Goal: Information Seeking & Learning: Check status

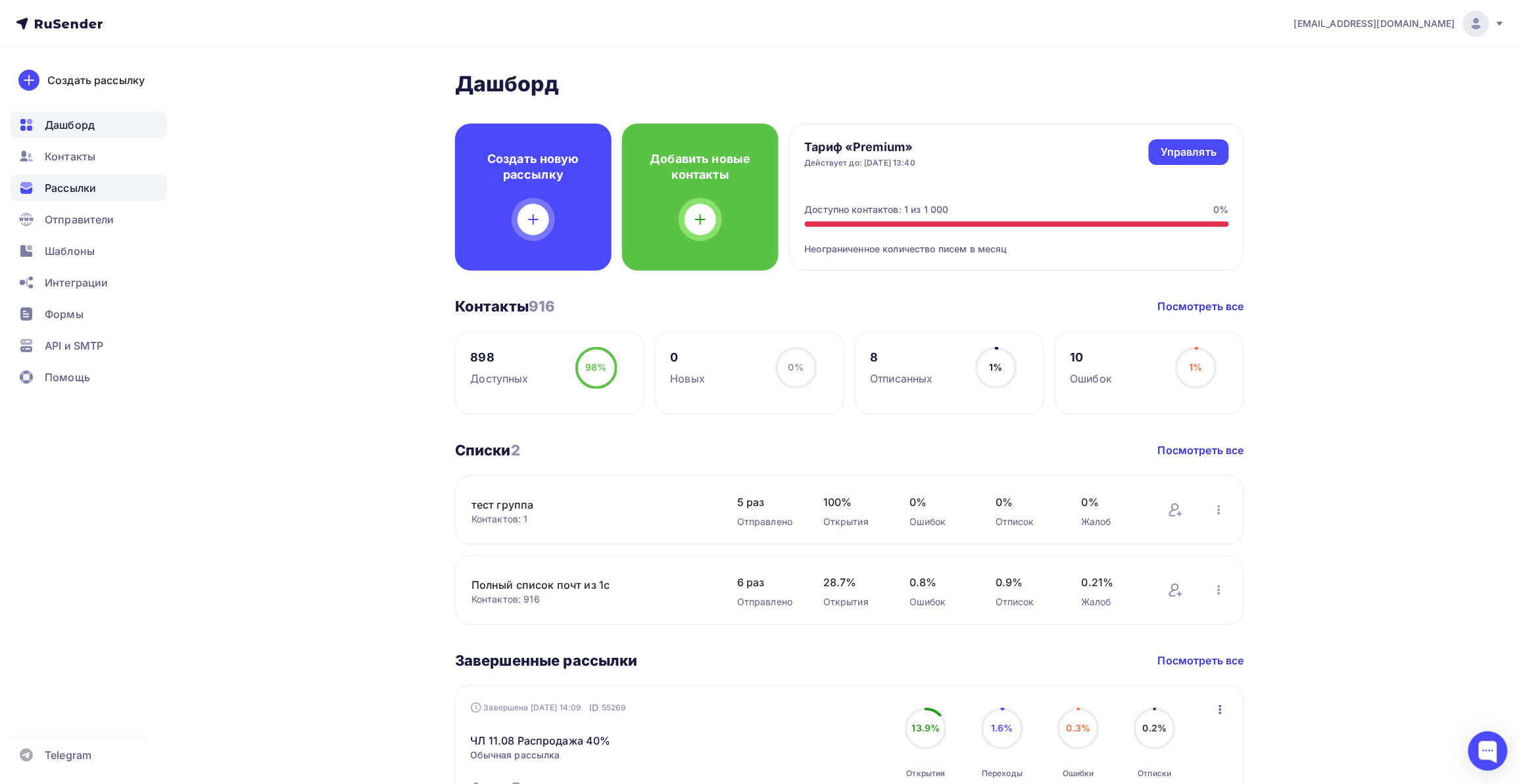
click at [87, 183] on span "Рассылки" at bounding box center [70, 188] width 51 height 15
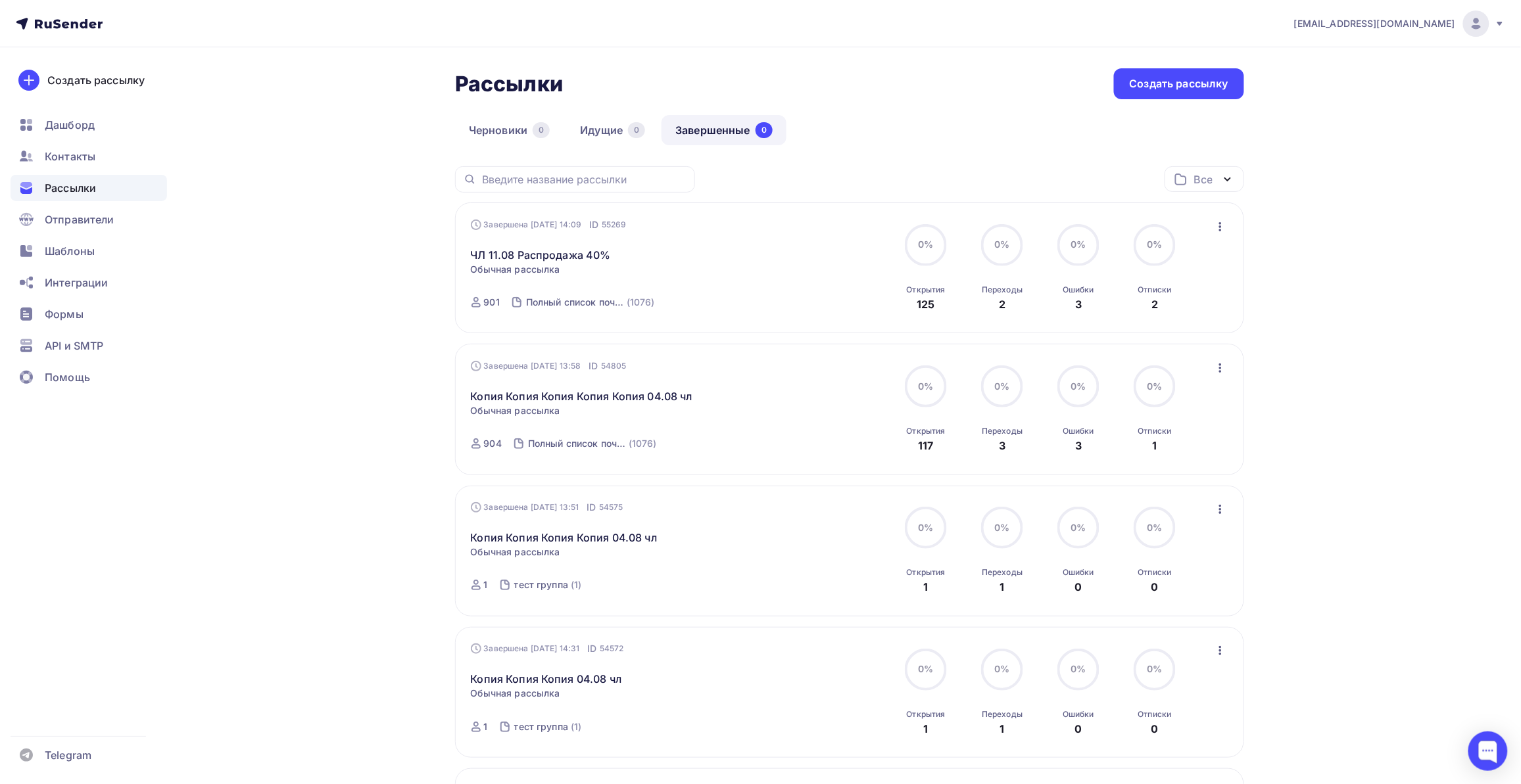
click at [332, 240] on div "Рассылки Рассылки Создать рассылку [GEOGRAPHIC_DATA] 0 Идущие 0 Завершенные 0 З…" at bounding box center [760, 624] width 1077 height 1153
click at [675, 249] on div "ЧЛ 11.08 Распродажа 40% Статистика Обзор рассылки Копировать в новую Добавить в…" at bounding box center [620, 247] width 300 height 32
click at [555, 268] on span "Обычная рассылка" at bounding box center [516, 270] width 89 height 13
click at [550, 260] on link "ЧЛ 11.08 Распродажа 40%" at bounding box center [541, 254] width 140 height 15
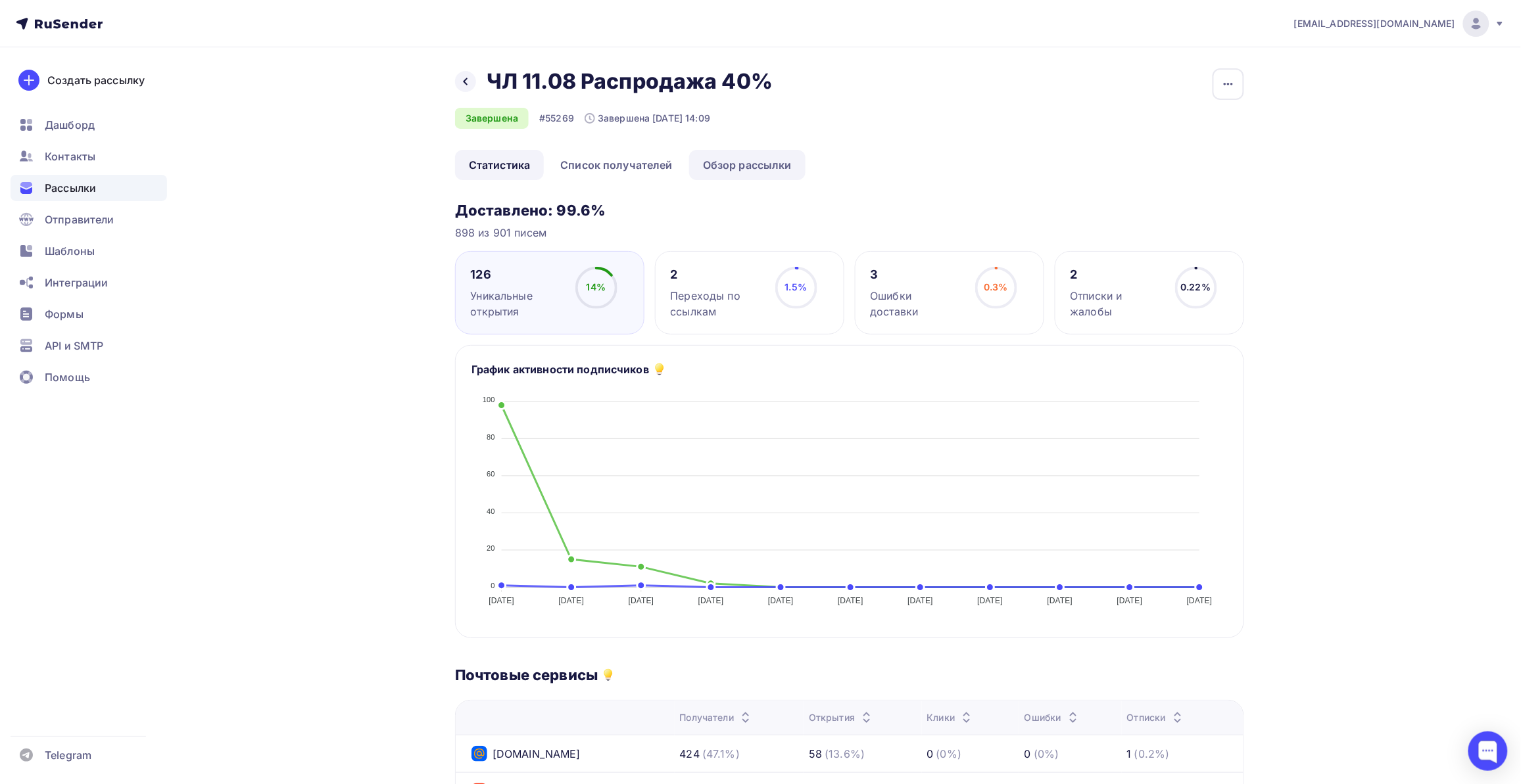
click at [745, 175] on link "Обзор рассылки" at bounding box center [748, 165] width 117 height 30
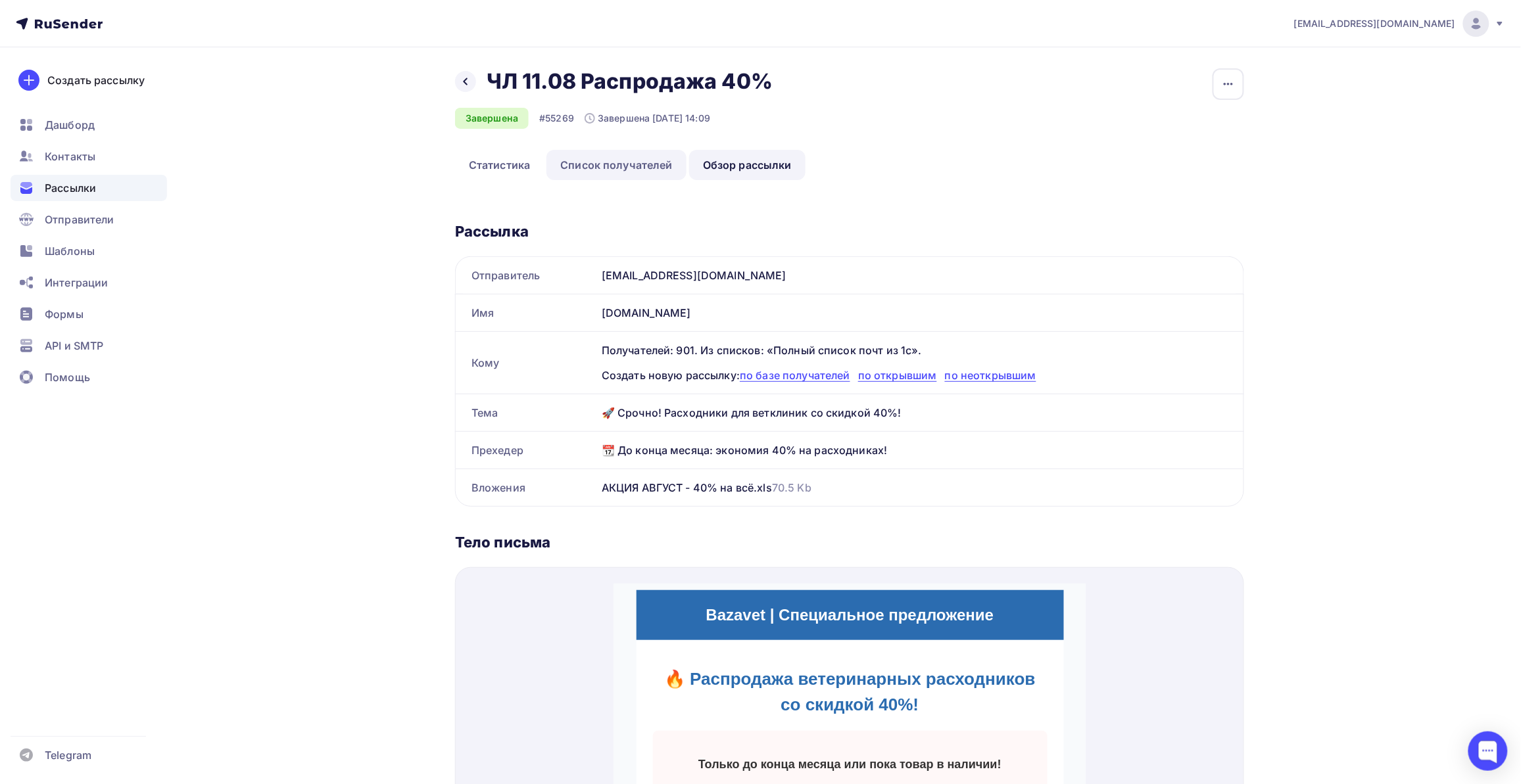
click at [638, 169] on link "Список получателей" at bounding box center [617, 165] width 140 height 30
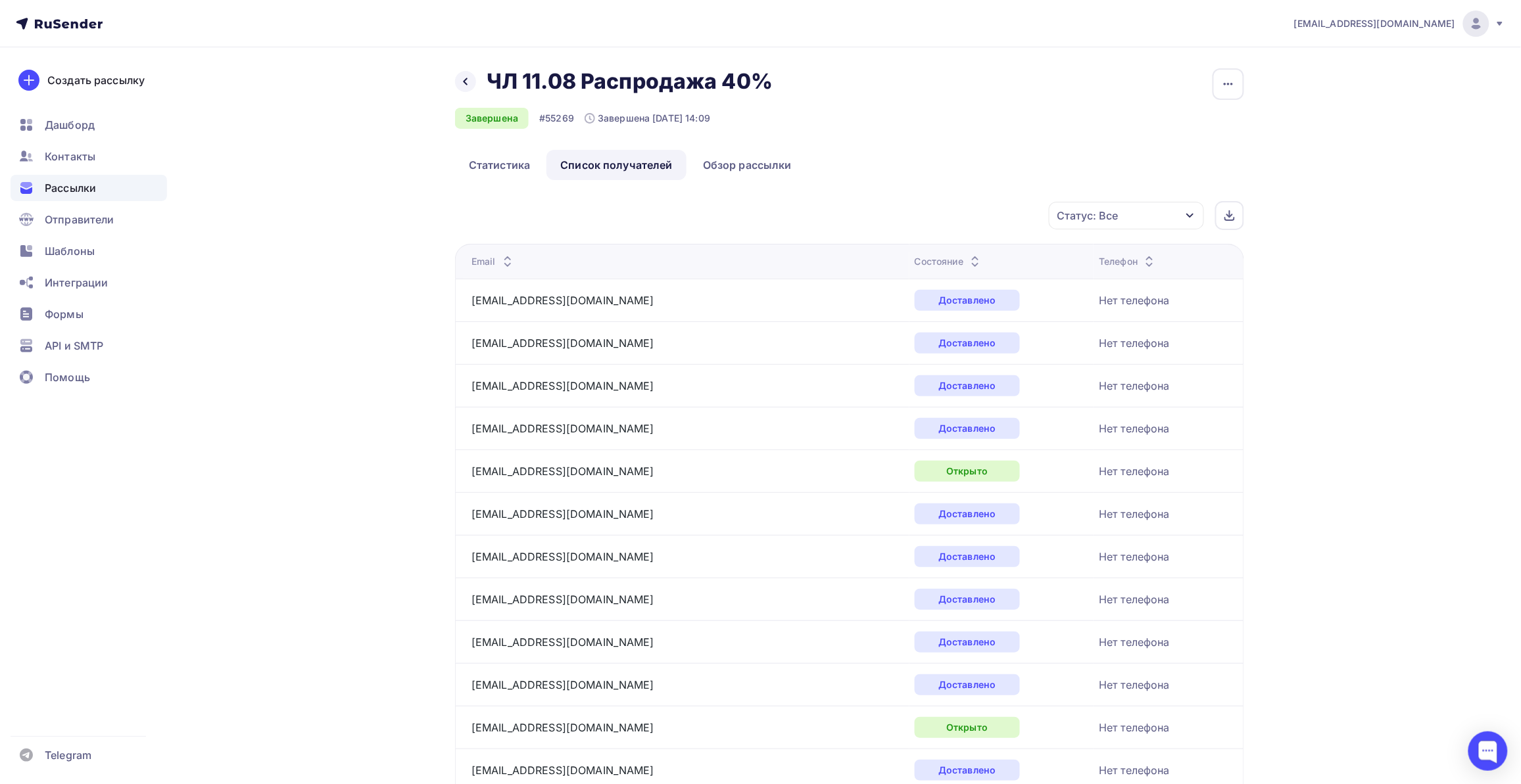
click at [1191, 210] on icon "button" at bounding box center [1190, 216] width 11 height 11
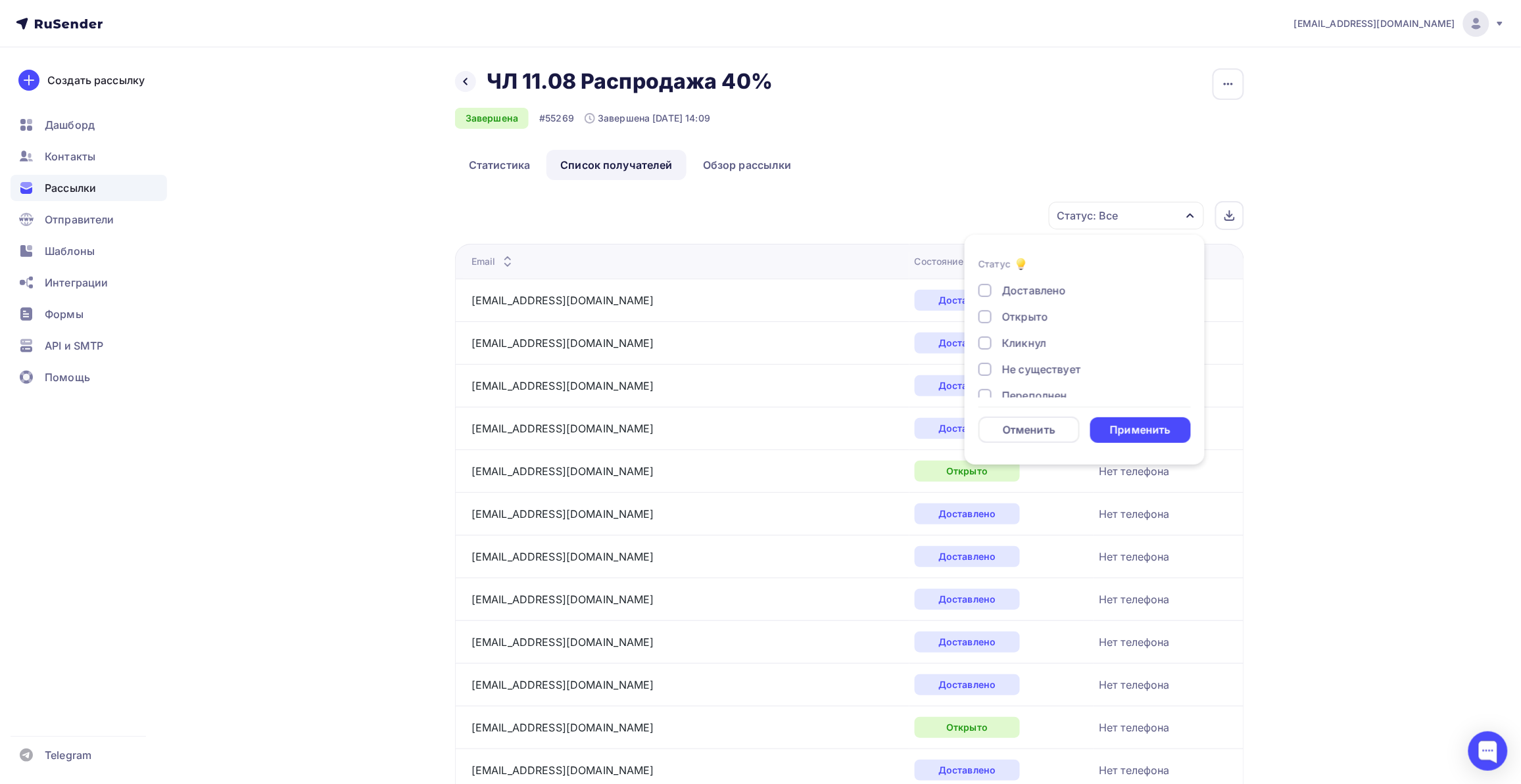
drag, startPoint x: 1033, startPoint y: 339, endPoint x: 1044, endPoint y: 351, distance: 16.3
click at [1030, 340] on div "Кликнул" at bounding box center [1024, 342] width 44 height 15
click at [1123, 428] on div "Применить" at bounding box center [1140, 430] width 60 height 15
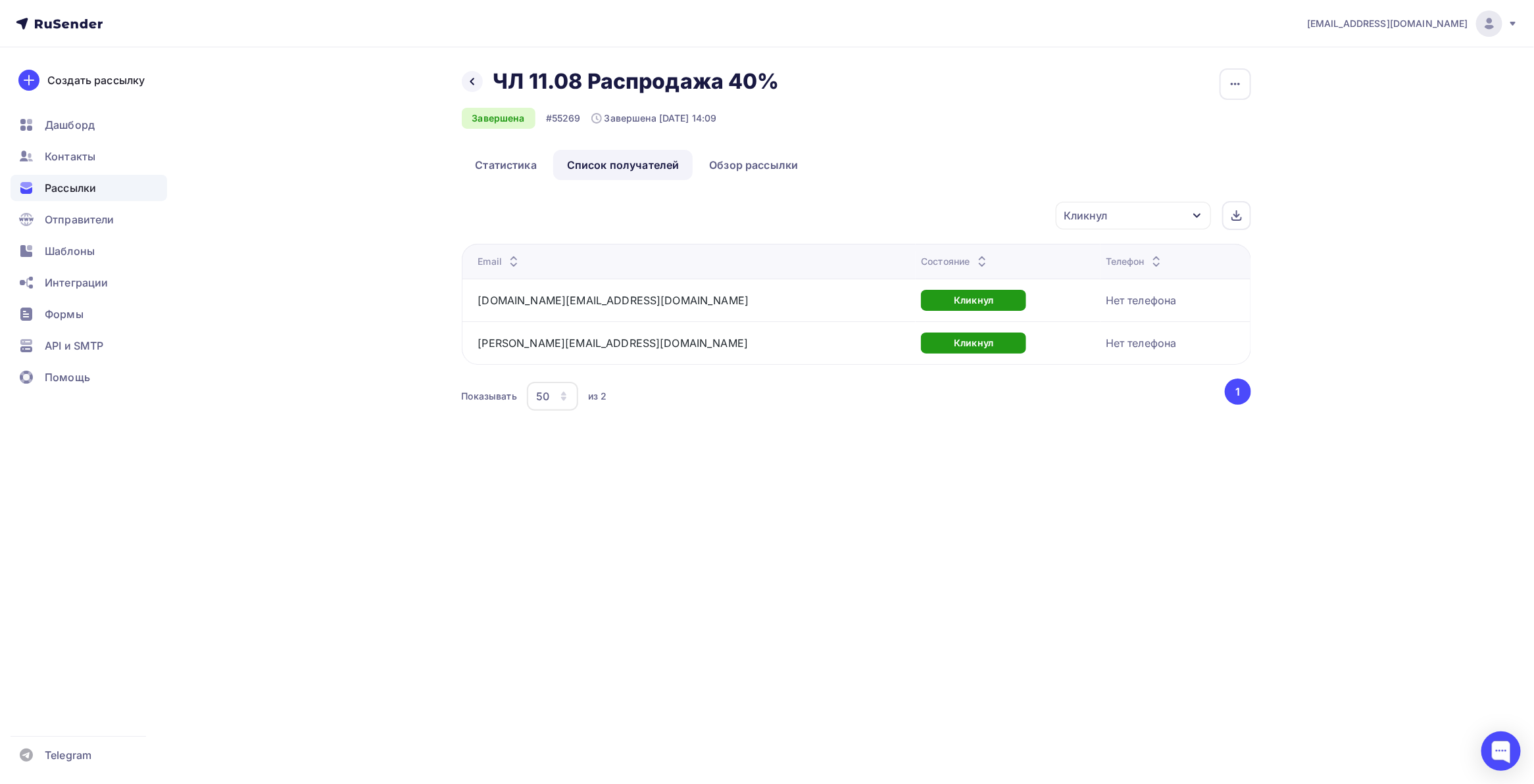
drag, startPoint x: 724, startPoint y: 595, endPoint x: 709, endPoint y: 488, distance: 108.0
click at [722, 595] on div "[EMAIL_ADDRESS][DOMAIN_NAME] Аккаунт Тарифы Выйти Создать рассылку [GEOGRAPHIC_…" at bounding box center [767, 392] width 1534 height 784
click at [547, 306] on link "[DOMAIN_NAME][EMAIL_ADDRESS][DOMAIN_NAME]" at bounding box center [613, 300] width 271 height 13
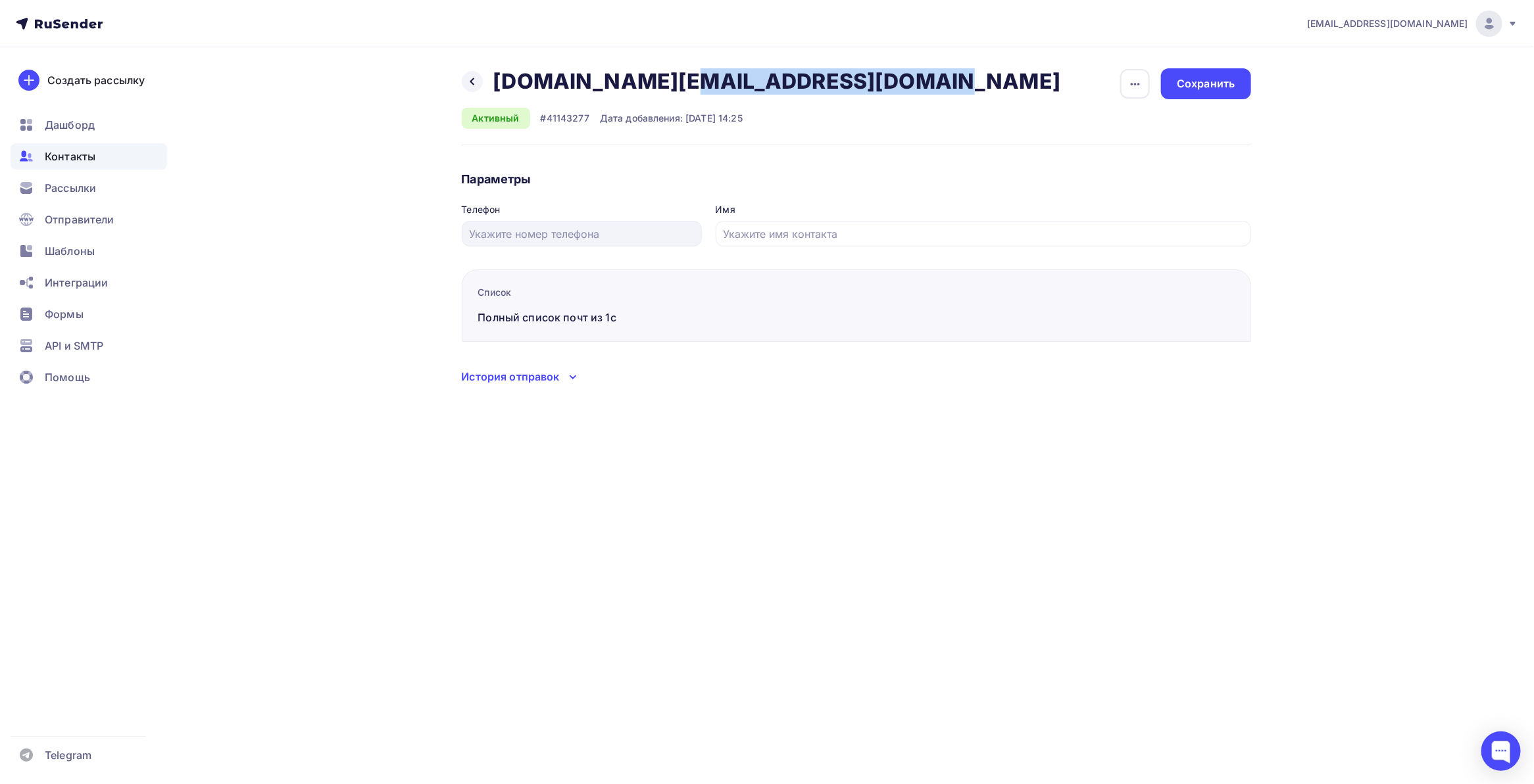
drag, startPoint x: 494, startPoint y: 87, endPoint x: 731, endPoint y: 88, distance: 237.0
click at [731, 88] on h2 "[DOMAIN_NAME][EMAIL_ADDRESS][DOMAIN_NAME]" at bounding box center [777, 81] width 568 height 26
copy h2 "[DOMAIN_NAME][EMAIL_ADDRESS][DOMAIN_NAME]"
click at [412, 178] on div "Назад [DOMAIN_NAME][EMAIL_ADDRESS][DOMAIN_NAME] [DOMAIN_NAME][EMAIL_ADDRESS][DO…" at bounding box center [767, 242] width 1078 height 391
click at [470, 79] on icon at bounding box center [473, 82] width 11 height 11
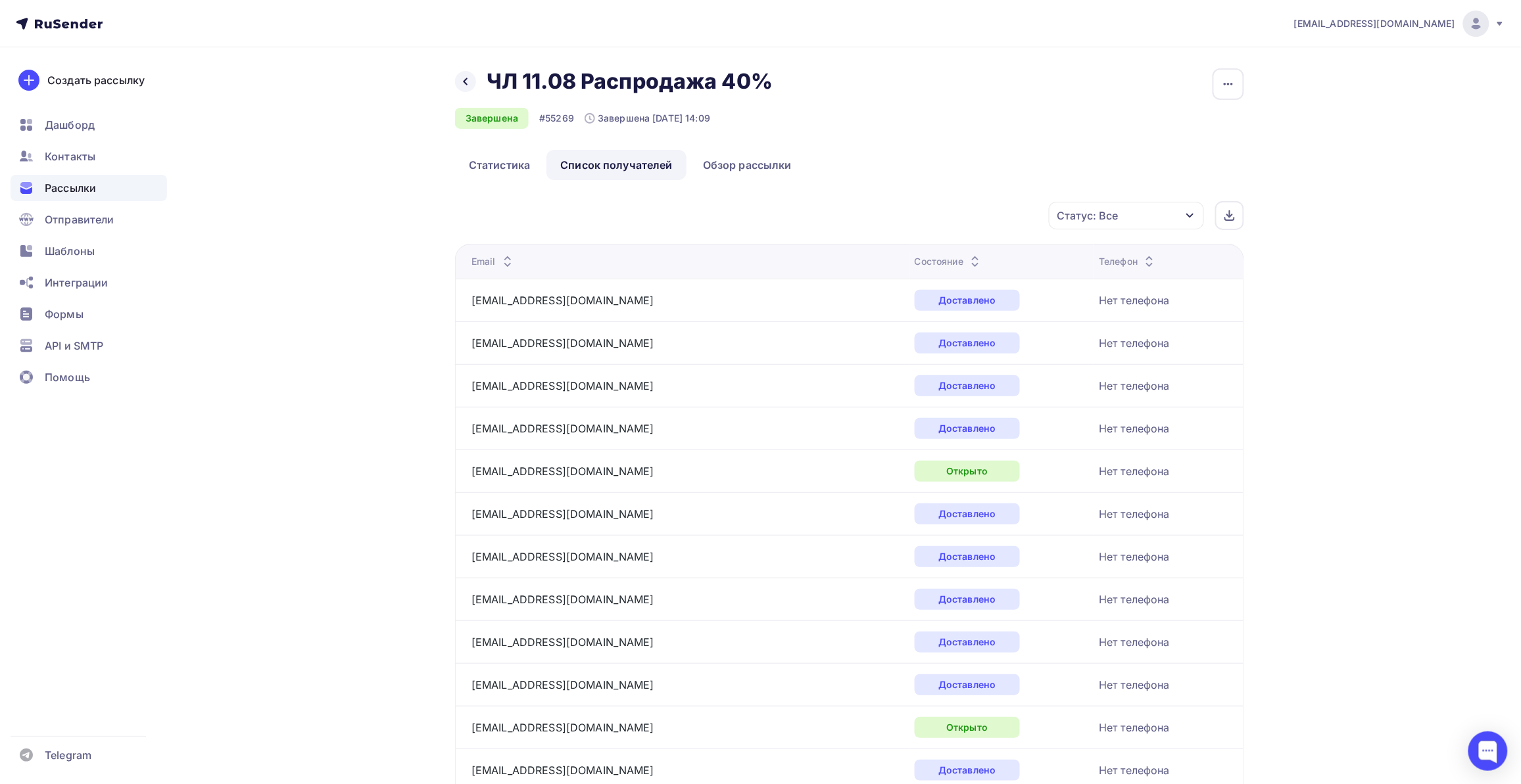
click at [1112, 216] on div "Статус: Все" at bounding box center [1087, 215] width 61 height 15
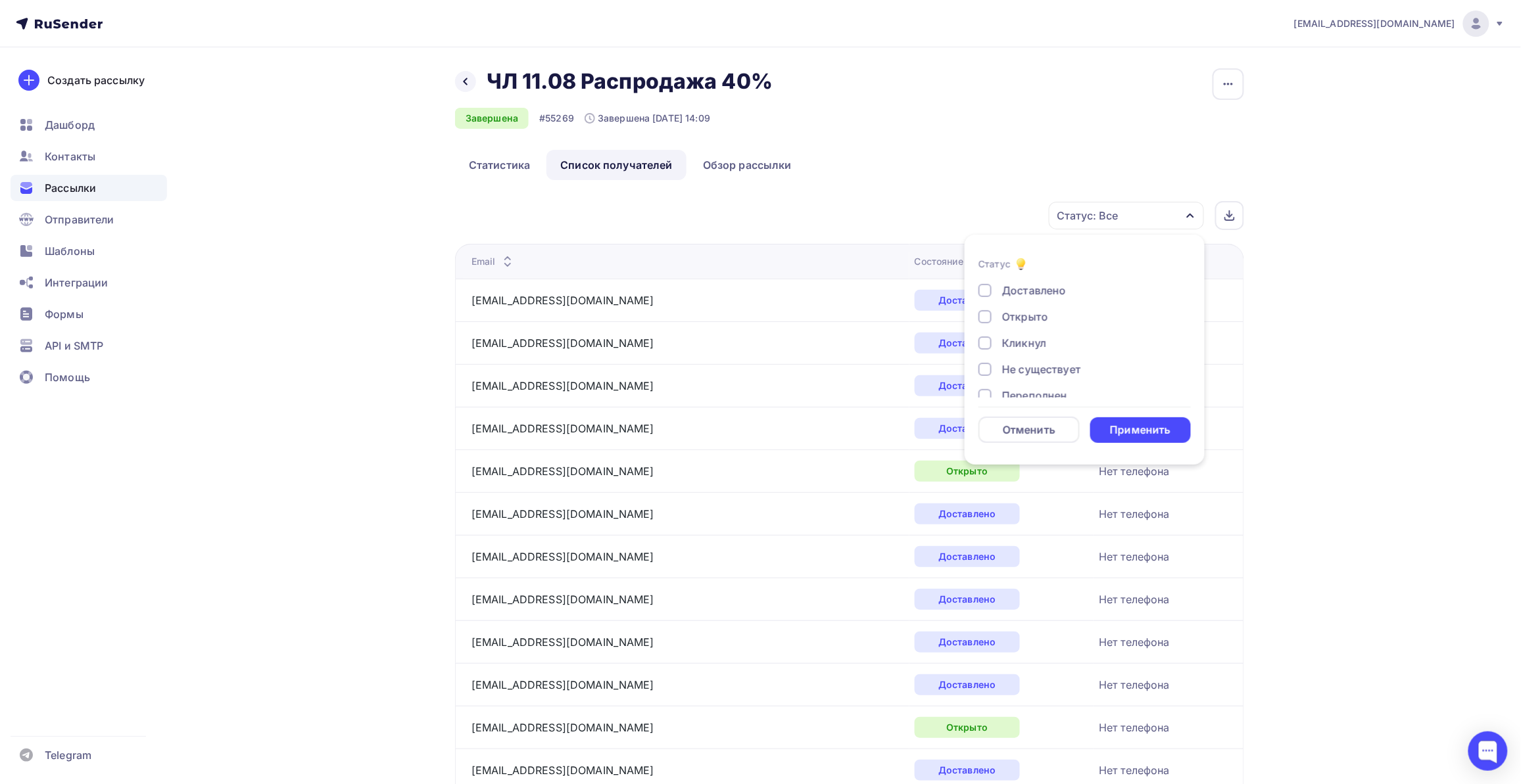
click at [1003, 344] on div "Кликнул" at bounding box center [1024, 342] width 44 height 15
click at [1143, 451] on li "Статус Доставлено Открыто Кликнул Не существует Переполнен Недоступен Отписан […" at bounding box center [1085, 349] width 240 height 214
click at [1139, 441] on div "Применить" at bounding box center [1140, 430] width 101 height 25
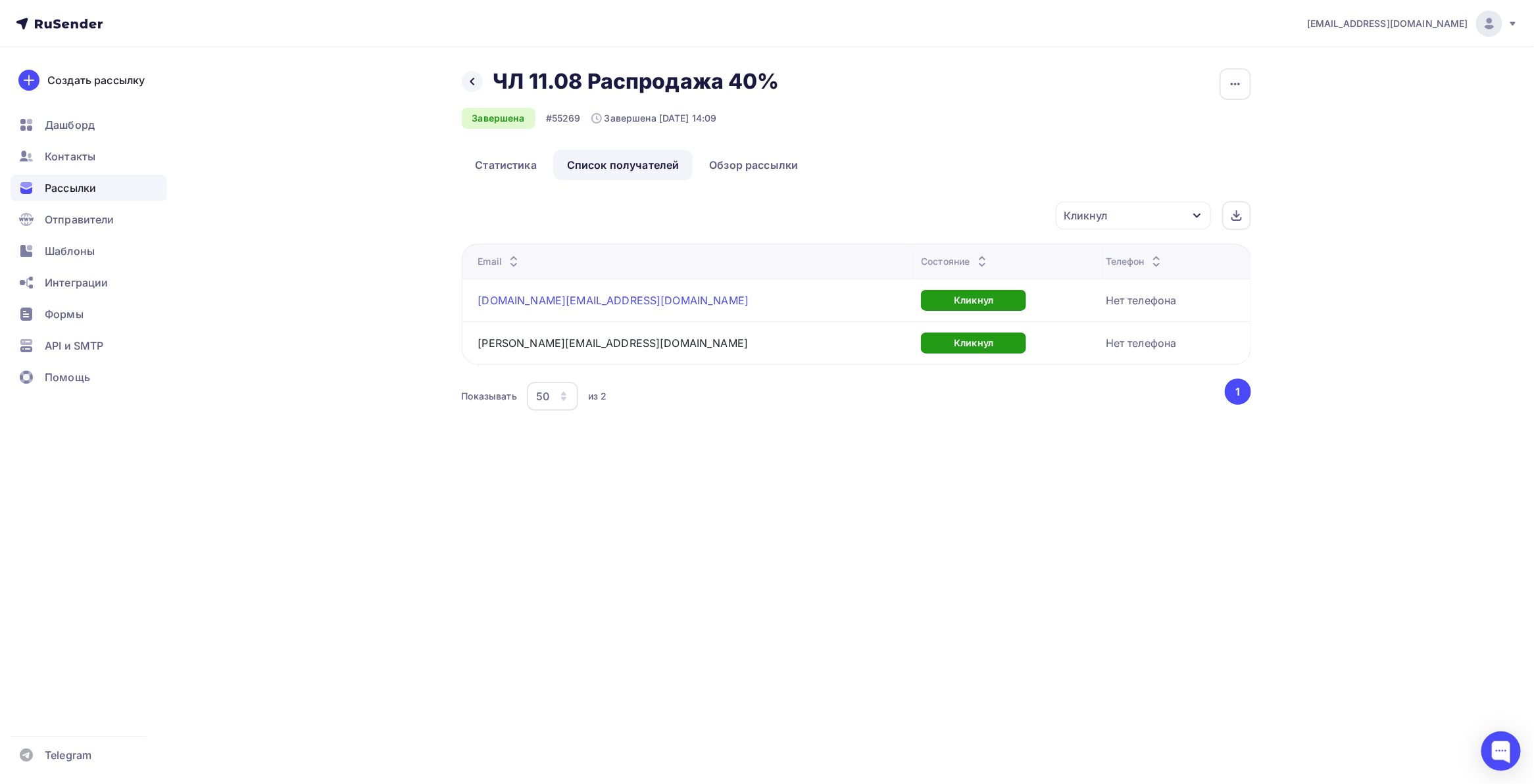
click at [525, 302] on link "[DOMAIN_NAME][EMAIL_ADDRESS][DOMAIN_NAME]" at bounding box center [613, 300] width 271 height 13
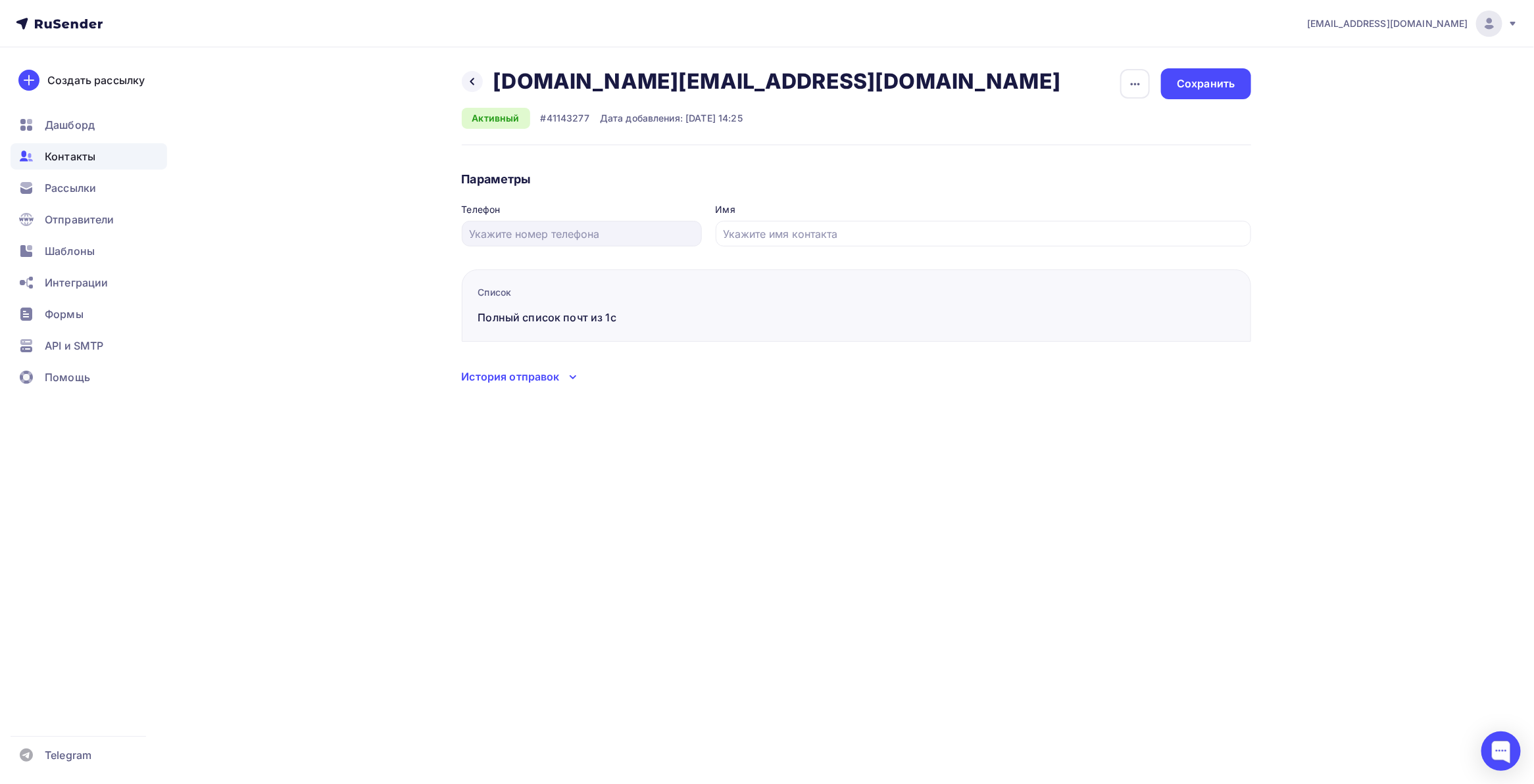
click at [550, 79] on h2 "[DOMAIN_NAME][EMAIL_ADDRESS][DOMAIN_NAME]" at bounding box center [777, 81] width 568 height 26
copy div "[DOMAIN_NAME][EMAIL_ADDRESS][DOMAIN_NAME] [DOMAIN_NAME][EMAIL_ADDRESS][DOMAIN_N…"
click at [602, 541] on div "[EMAIL_ADDRESS][DOMAIN_NAME] Аккаунт Тарифы Выйти Создать рассылку [GEOGRAPHIC_…" at bounding box center [767, 392] width 1534 height 784
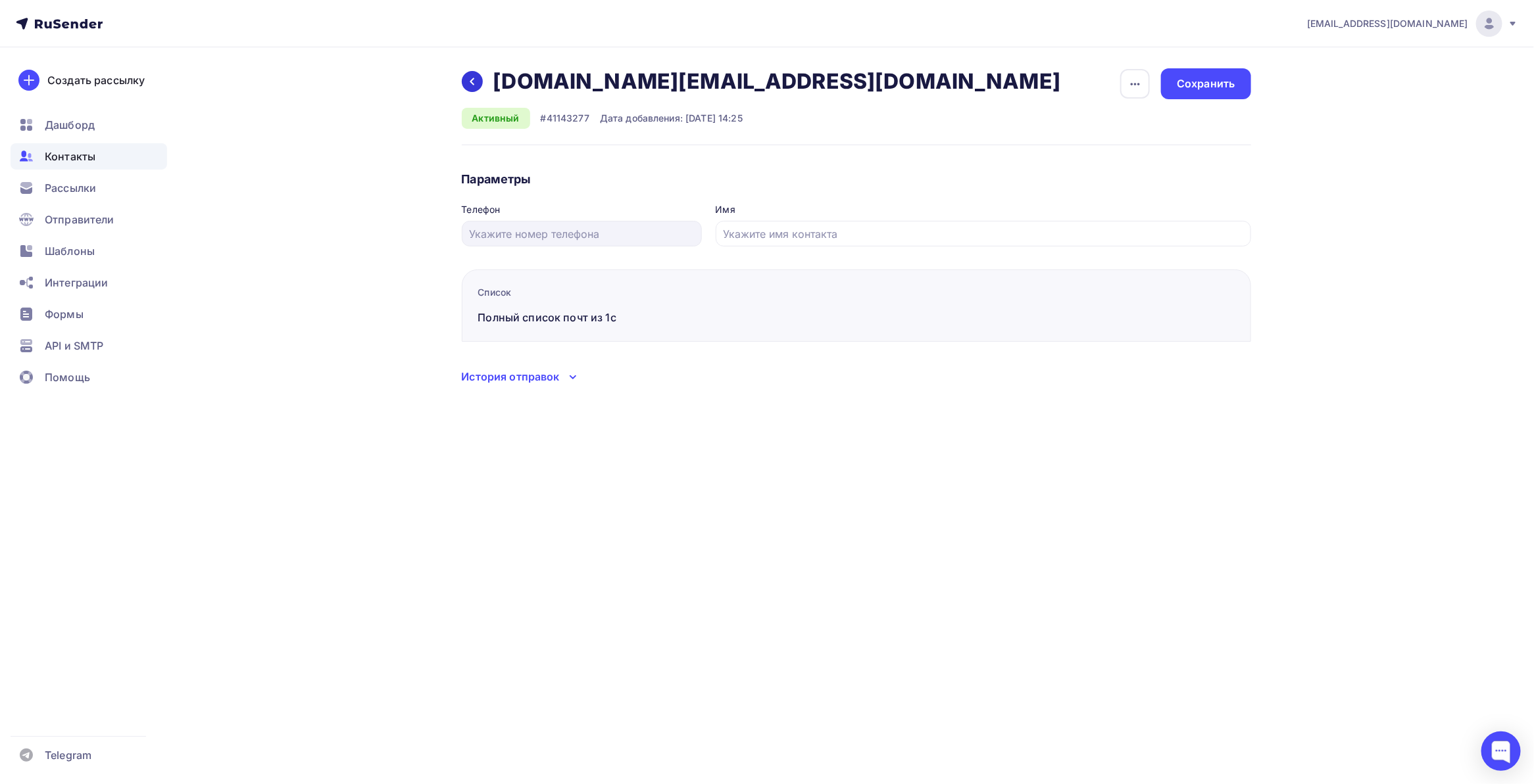
click at [472, 83] on icon at bounding box center [472, 82] width 5 height 7
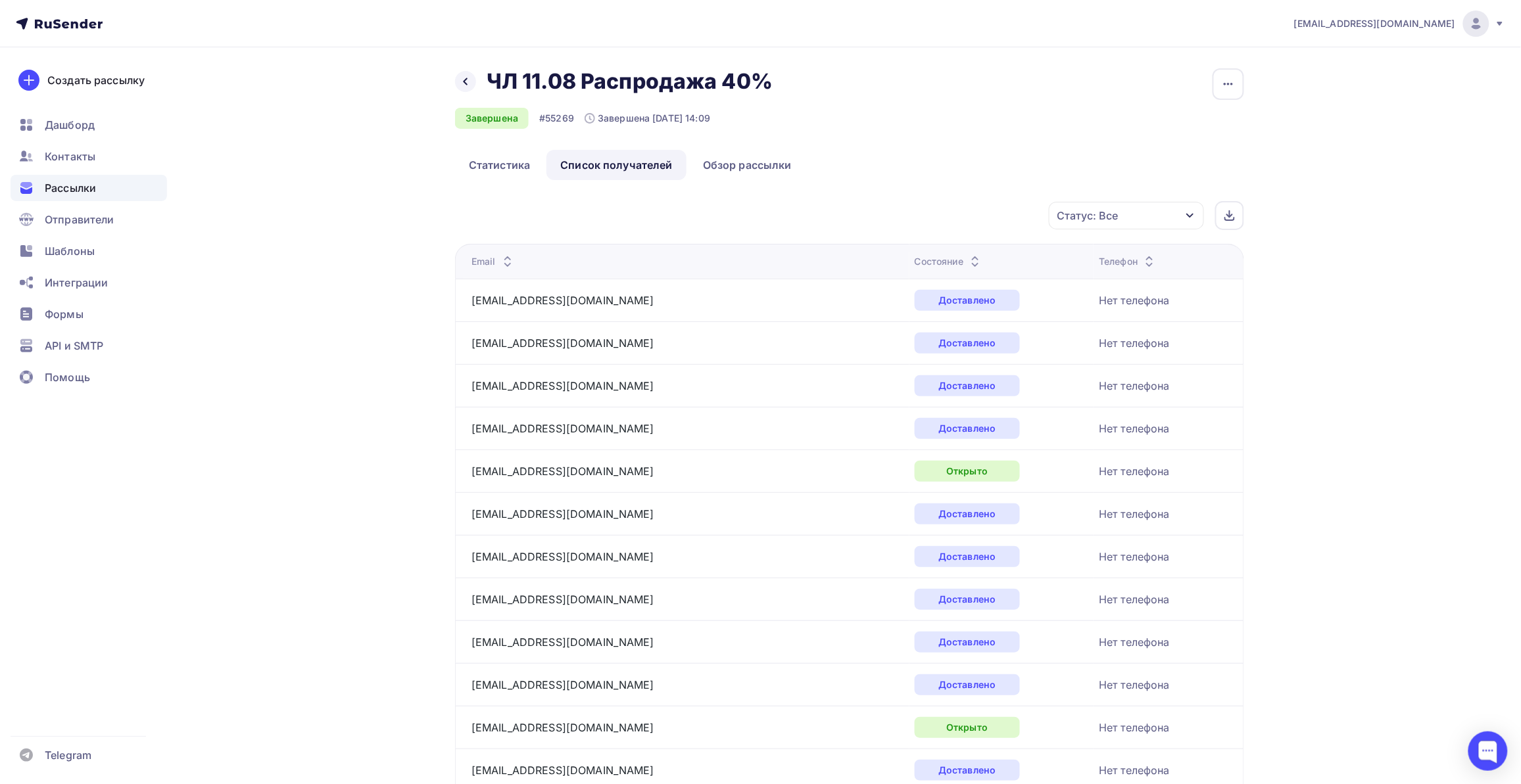
drag, startPoint x: 1188, startPoint y: 208, endPoint x: 1176, endPoint y: 219, distance: 16.3
click at [1188, 209] on div "Статус: Все" at bounding box center [1127, 216] width 155 height 27
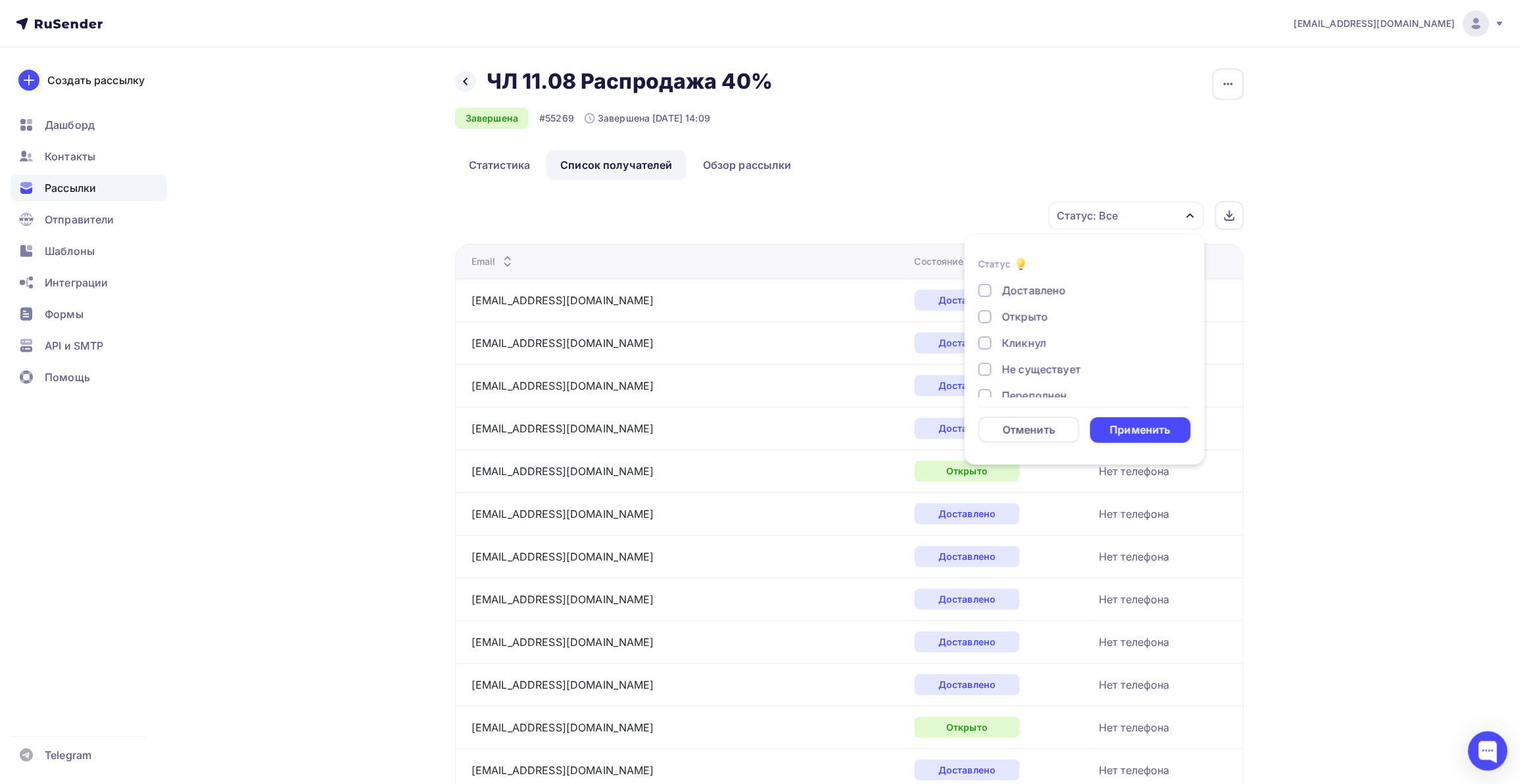
drag, startPoint x: 1024, startPoint y: 340, endPoint x: 1037, endPoint y: 358, distance: 22.2
click at [1023, 340] on div "Кликнул" at bounding box center [1024, 342] width 44 height 15
click at [1151, 426] on div "Применить" at bounding box center [1140, 430] width 60 height 15
